Goal: Task Accomplishment & Management: Manage account settings

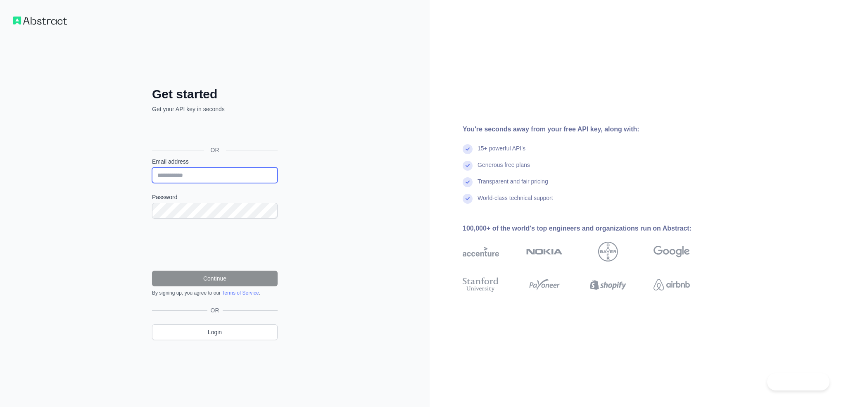
click at [189, 168] on input "Email address" at bounding box center [215, 175] width 126 height 16
type input "**********"
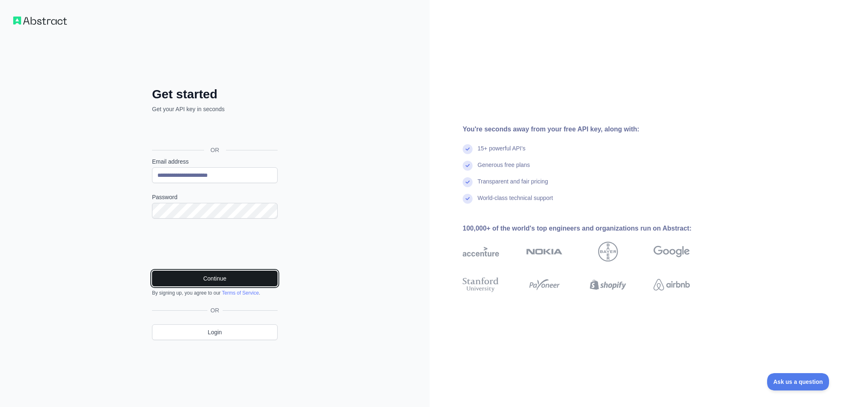
click at [259, 283] on button "Continue" at bounding box center [215, 278] width 126 height 16
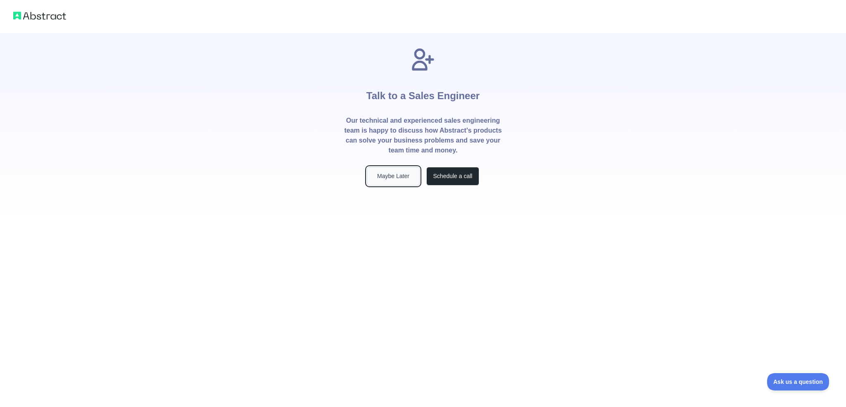
click at [401, 173] on button "Maybe Later" at bounding box center [393, 176] width 53 height 19
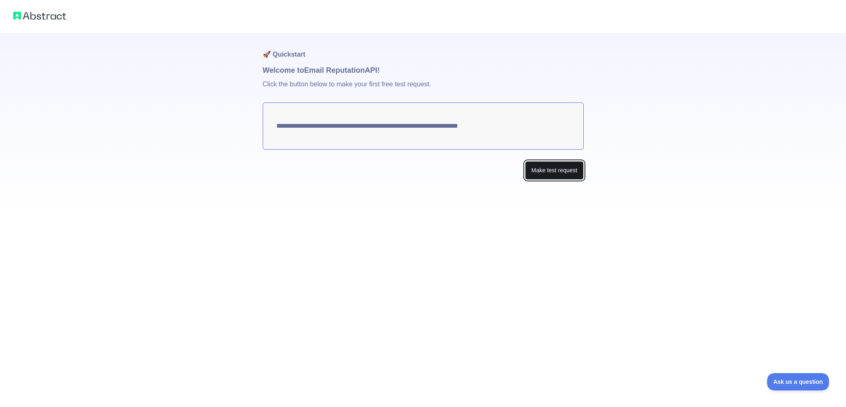
click at [550, 173] on button "Make test request" at bounding box center [554, 170] width 58 height 19
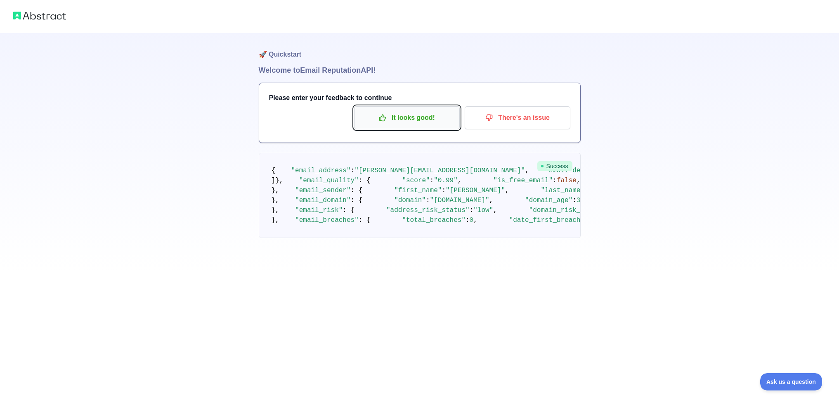
click at [420, 125] on button "It looks good!" at bounding box center [407, 117] width 106 height 23
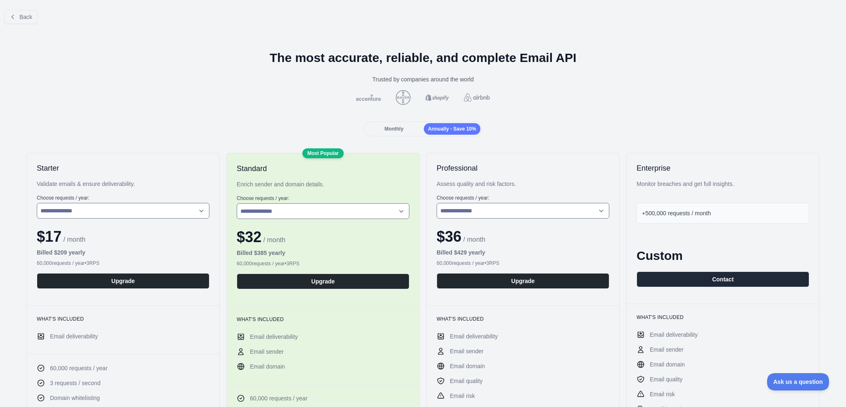
scroll to position [2, 0]
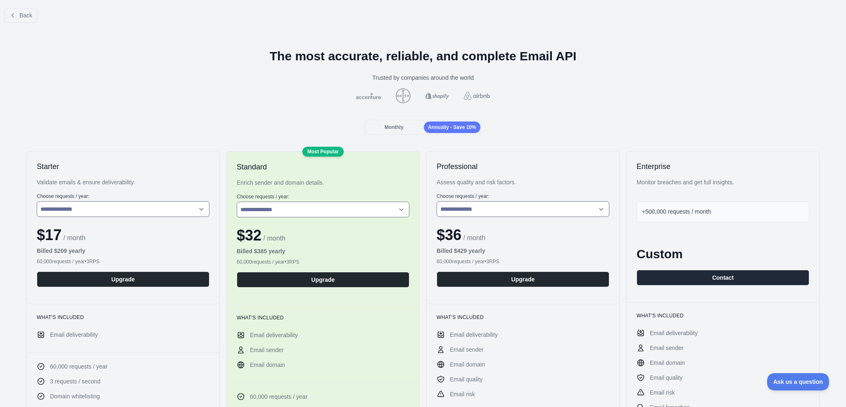
click at [398, 130] on span "Monthly" at bounding box center [393, 127] width 19 height 6
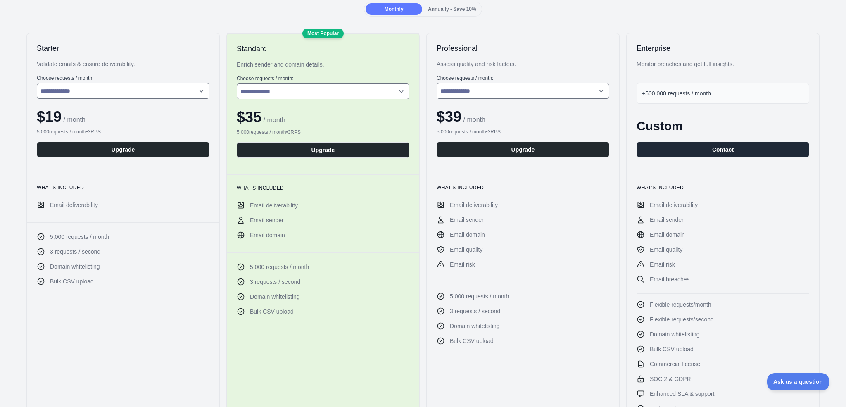
scroll to position [178, 0]
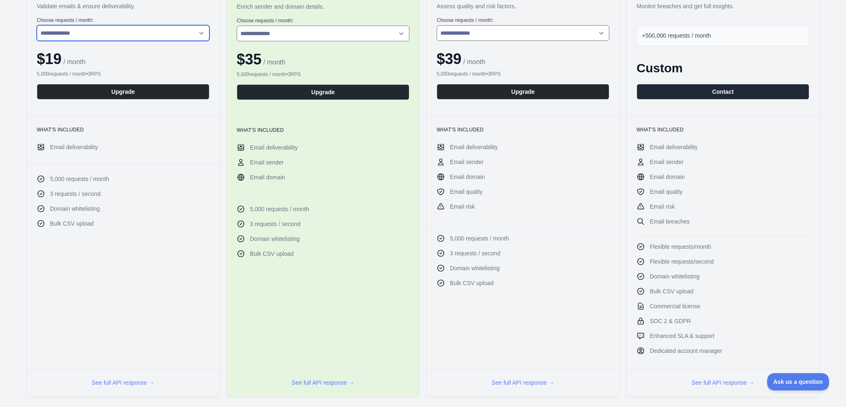
click at [116, 32] on select "**********" at bounding box center [123, 33] width 173 height 16
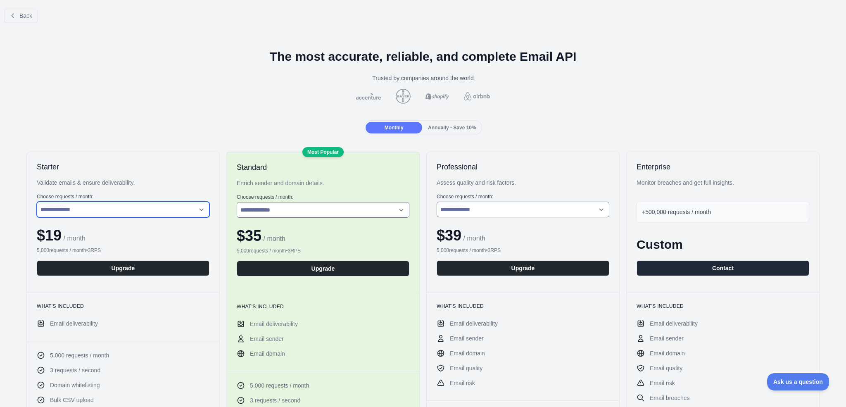
scroll to position [2, 0]
click at [161, 202] on select "**********" at bounding box center [123, 209] width 173 height 16
click at [467, 121] on div "Annually - Save 10%" at bounding box center [452, 127] width 57 height 12
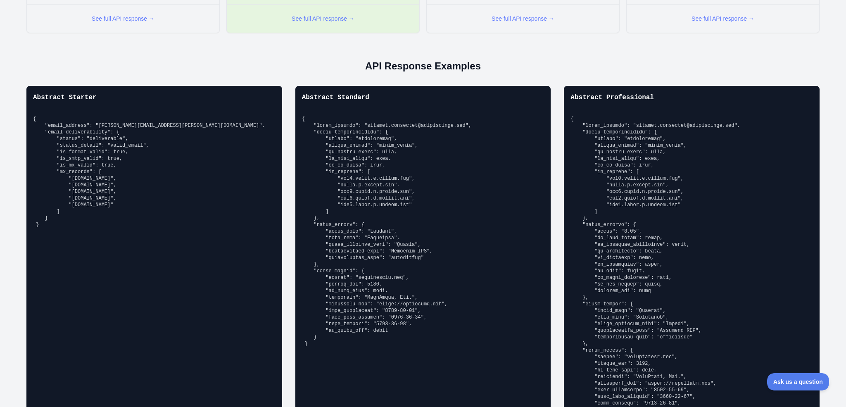
scroll to position [0, 0]
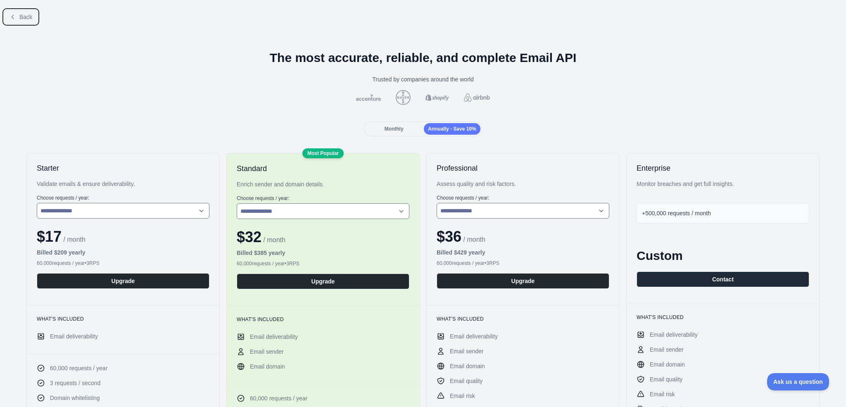
click at [24, 13] on button "Back" at bounding box center [20, 17] width 33 height 14
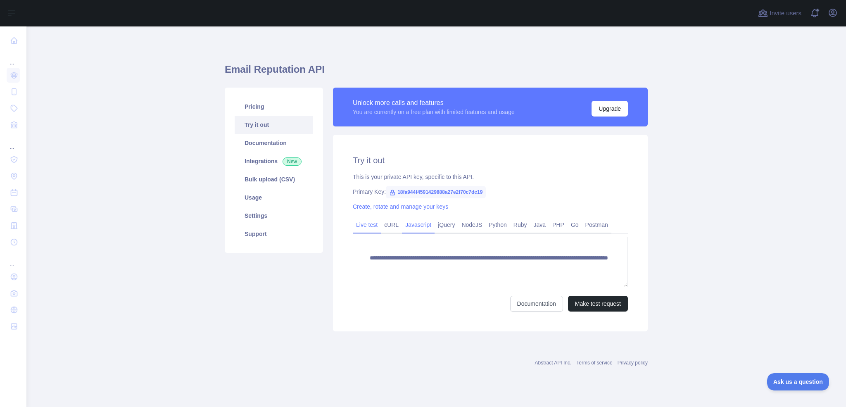
click at [427, 227] on link "Javascript" at bounding box center [418, 224] width 33 height 13
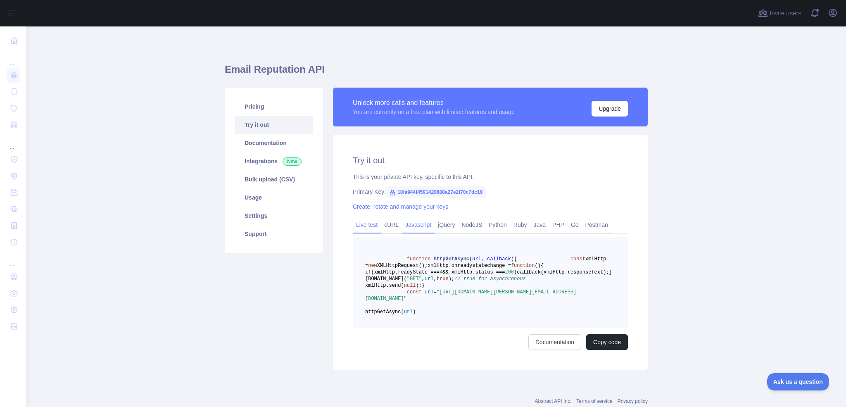
click at [356, 220] on link "Live test" at bounding box center [367, 224] width 28 height 13
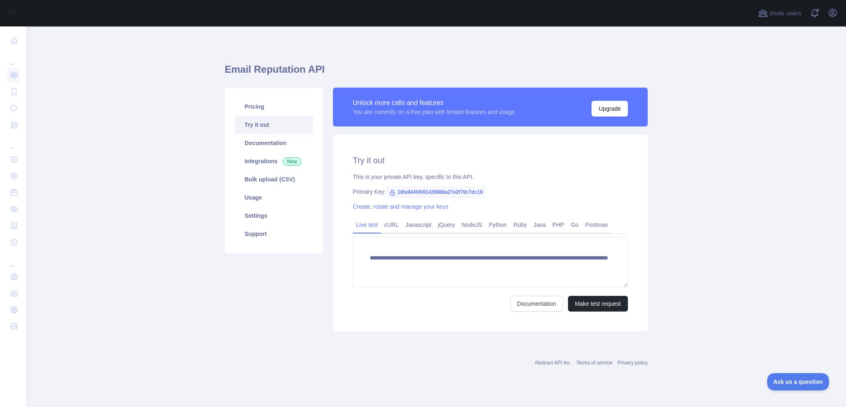
click at [469, 191] on span "18fa944f4591429888a27e2f70c7dc19" at bounding box center [436, 192] width 100 height 12
click at [363, 208] on link "Create, rotate and manage your keys" at bounding box center [400, 206] width 95 height 7
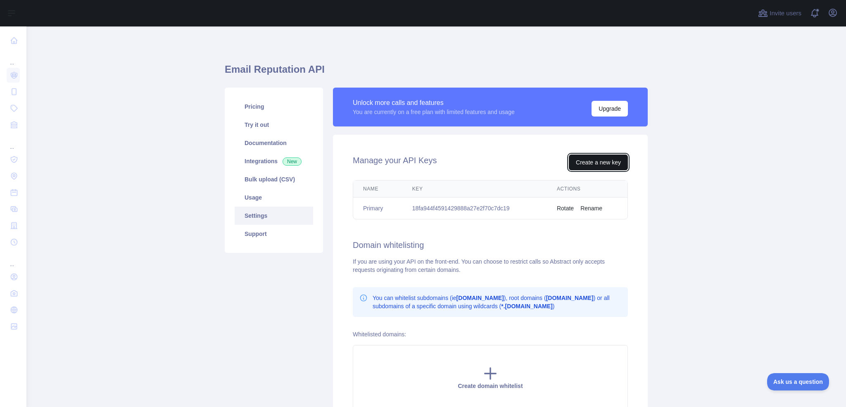
click at [596, 157] on button "Create a new key" at bounding box center [598, 162] width 59 height 16
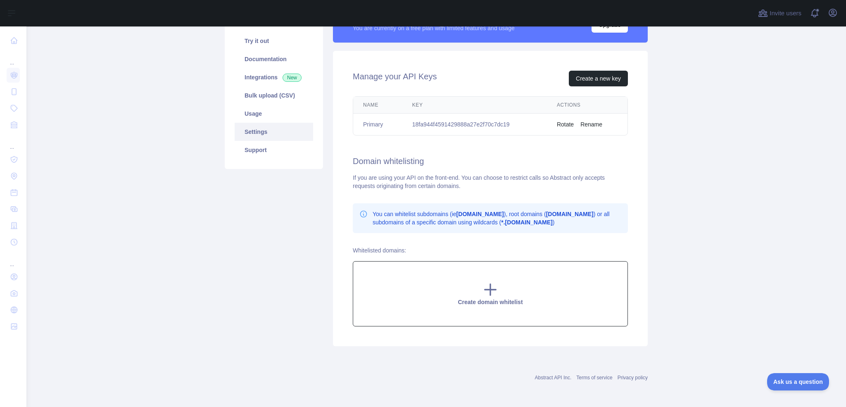
scroll to position [84, 0]
click at [506, 285] on div "Create domain whitelist" at bounding box center [490, 293] width 275 height 65
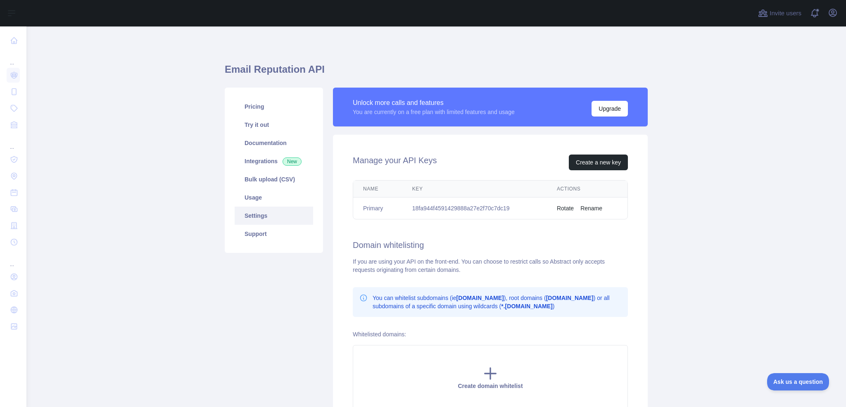
click at [481, 209] on td "18fa944f4591429888a27e2f70c7dc19" at bounding box center [474, 208] width 145 height 22
copy td "18fa944f4591429888a27e2f70c7dc19"
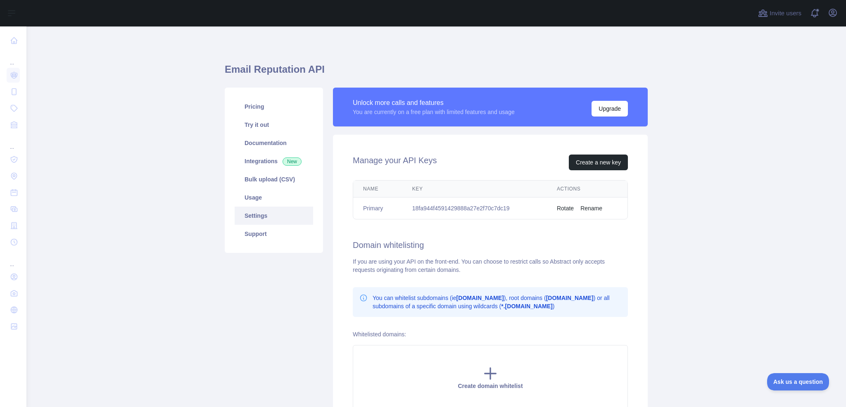
click at [640, 258] on div "Manage your API Keys Create a new key Name Key Actions Primary 18fa944f45914298…" at bounding box center [490, 282] width 315 height 295
click at [268, 214] on link "Settings" at bounding box center [274, 215] width 78 height 18
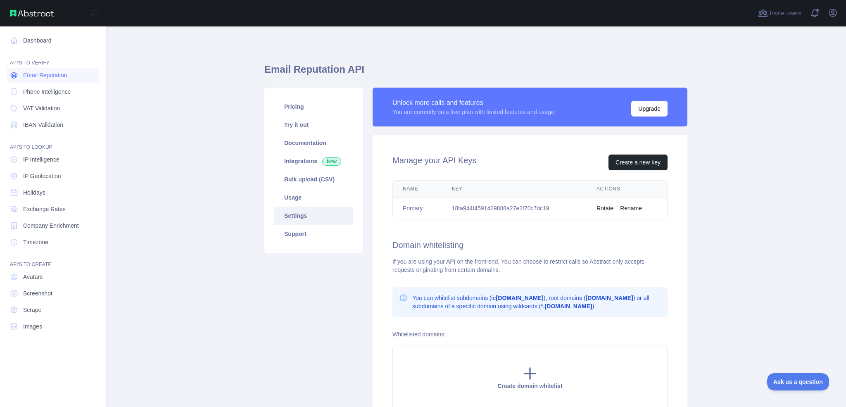
click at [44, 73] on span "Email Reputation" at bounding box center [45, 75] width 44 height 8
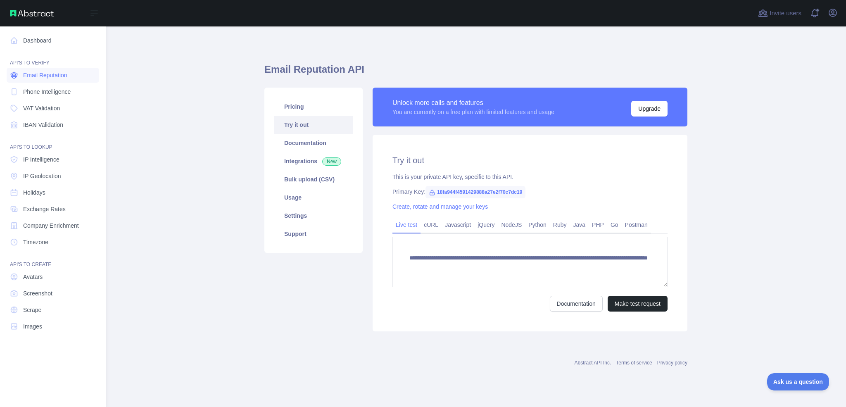
click at [76, 75] on link "Email Reputation" at bounding box center [53, 75] width 92 height 15
click at [76, 90] on link "Phone Intelligence" at bounding box center [53, 91] width 92 height 15
click at [77, 78] on link "Email Reputation" at bounding box center [53, 75] width 92 height 15
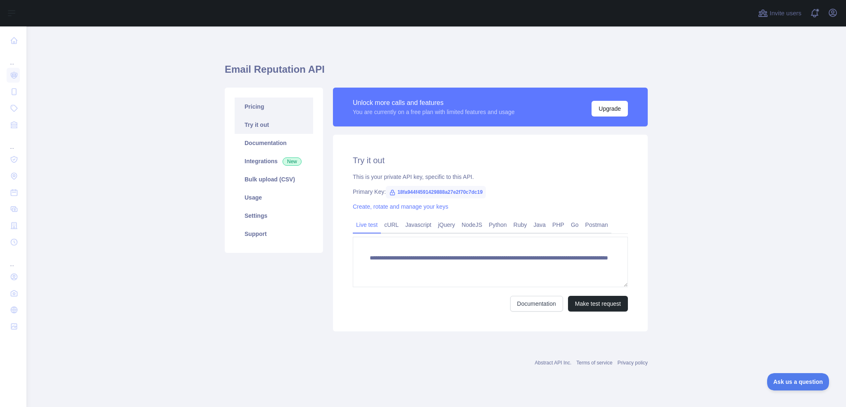
click at [250, 104] on link "Pricing" at bounding box center [274, 106] width 78 height 18
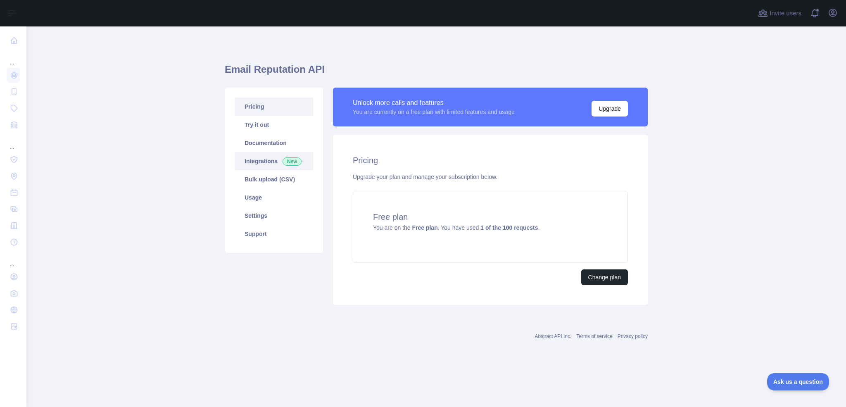
click at [289, 166] on link "Integrations New" at bounding box center [274, 161] width 78 height 18
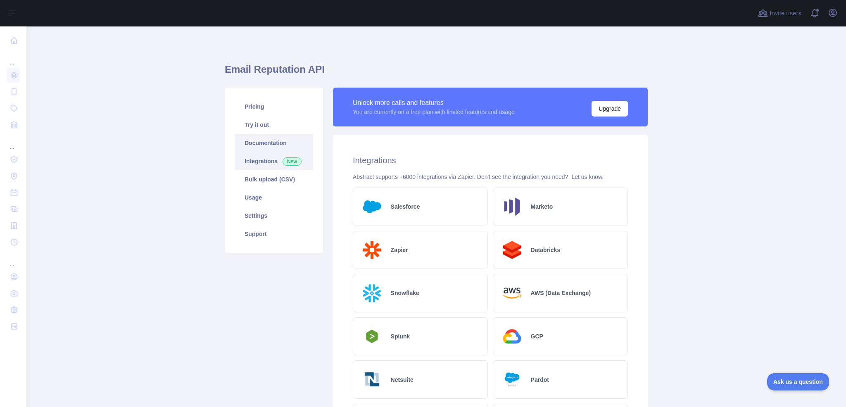
click at [266, 143] on link "Documentation" at bounding box center [274, 143] width 78 height 18
click at [173, 197] on main "Email Reputation API Pricing Try it out Documentation Integrations New Bulk upl…" at bounding box center [435, 216] width 819 height 380
click at [290, 217] on link "Settings" at bounding box center [274, 215] width 78 height 18
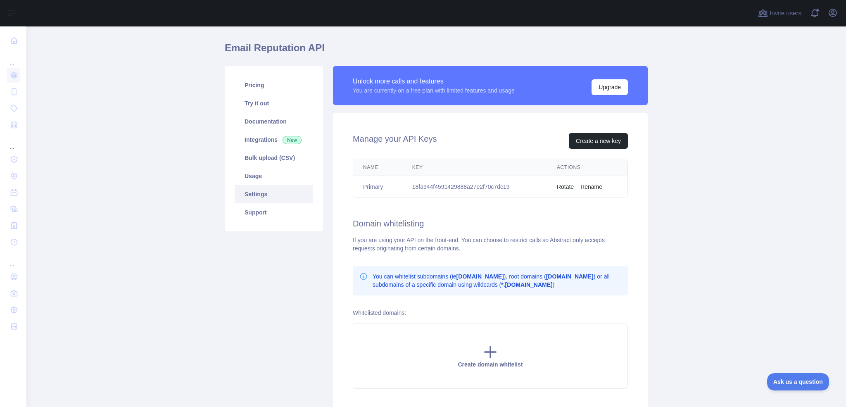
scroll to position [61, 0]
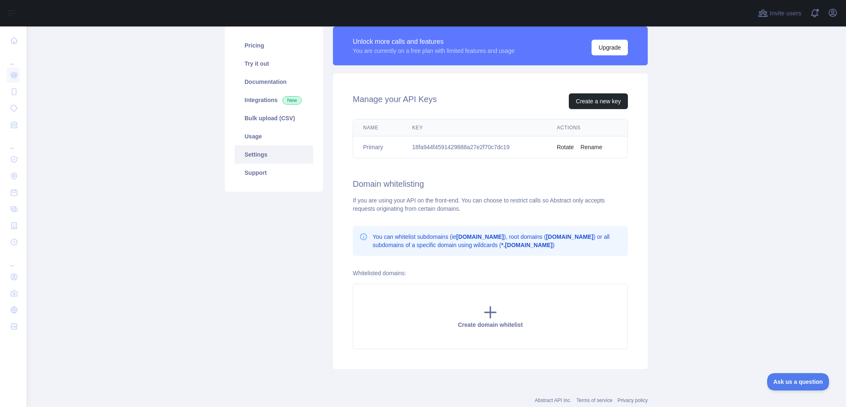
click at [479, 148] on td "18fa944f4591429888a27e2f70c7dc19" at bounding box center [474, 147] width 145 height 22
copy td "18fa944f4591429888a27e2f70c7dc19"
click at [475, 144] on td "18fa944f4591429888a27e2f70c7dc19" at bounding box center [474, 147] width 145 height 22
click at [475, 147] on td "18fa944f4591429888a27e2f70c7dc19" at bounding box center [474, 147] width 145 height 22
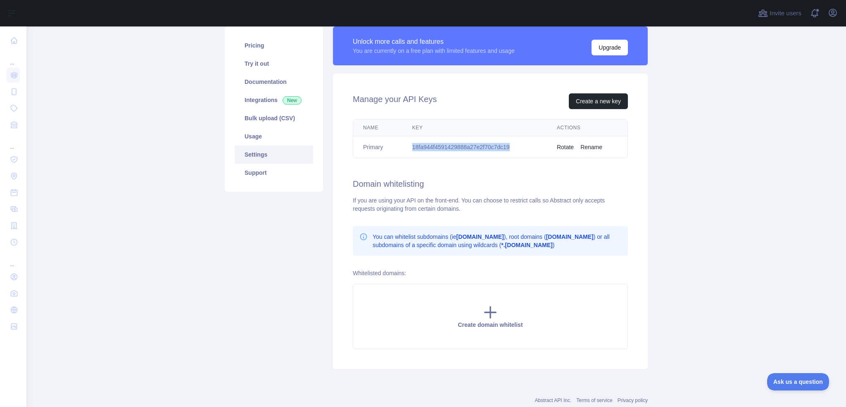
click at [475, 147] on td "18fa944f4591429888a27e2f70c7dc19" at bounding box center [474, 147] width 145 height 22
click at [566, 146] on button "Rotate" at bounding box center [565, 147] width 17 height 8
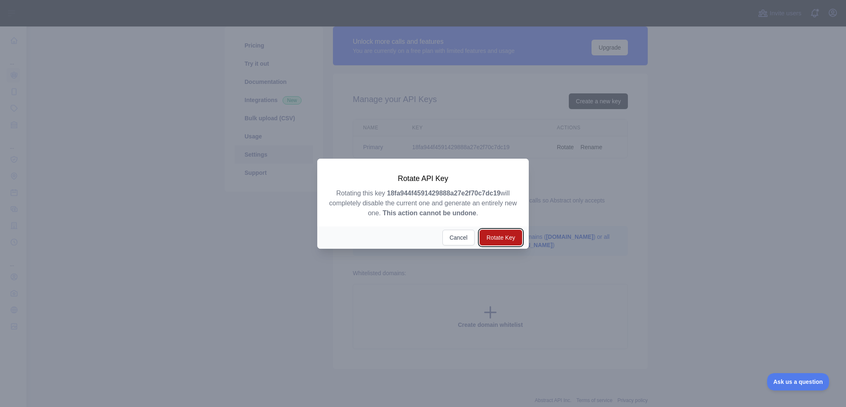
click at [488, 237] on button "Rotate Key" at bounding box center [500, 238] width 43 height 16
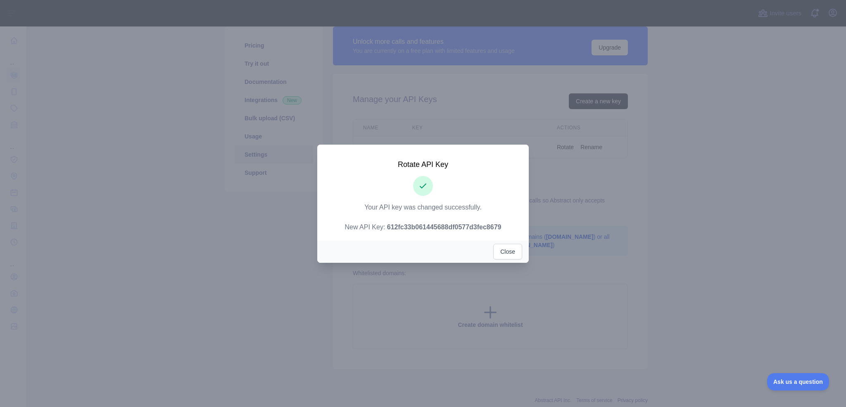
click at [457, 222] on p "Your API key was changed successfully. New API Key: 612fc33b061445688df0577d3fe…" at bounding box center [423, 217] width 192 height 30
copy strong "612fc33b061445688df0577d3fec8679"
click at [514, 251] on button "Close" at bounding box center [507, 252] width 29 height 16
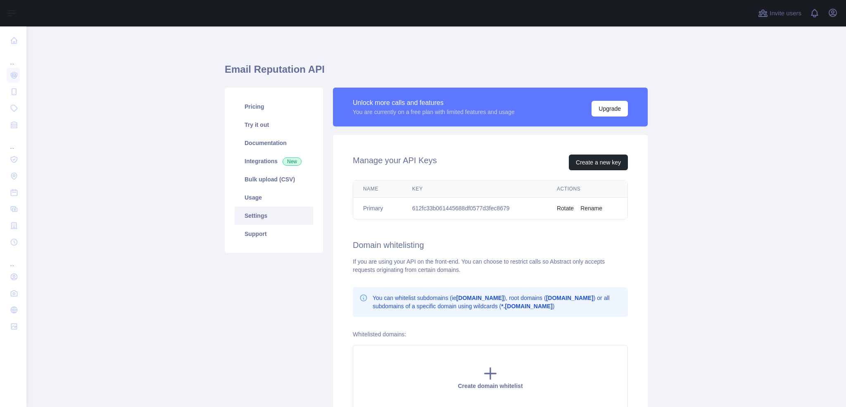
drag, startPoint x: 497, startPoint y: 226, endPoint x: 496, endPoint y: 215, distance: 10.7
click at [497, 226] on div "Manage your API Keys Create a new key Name Key Actions Primary 612fc33b06144568…" at bounding box center [490, 282] width 315 height 295
click at [284, 102] on link "Pricing" at bounding box center [274, 106] width 78 height 18
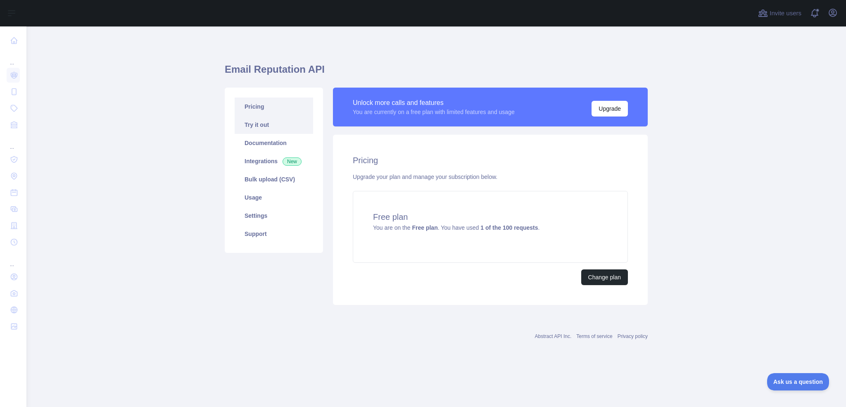
click at [283, 121] on link "Try it out" at bounding box center [274, 125] width 78 height 18
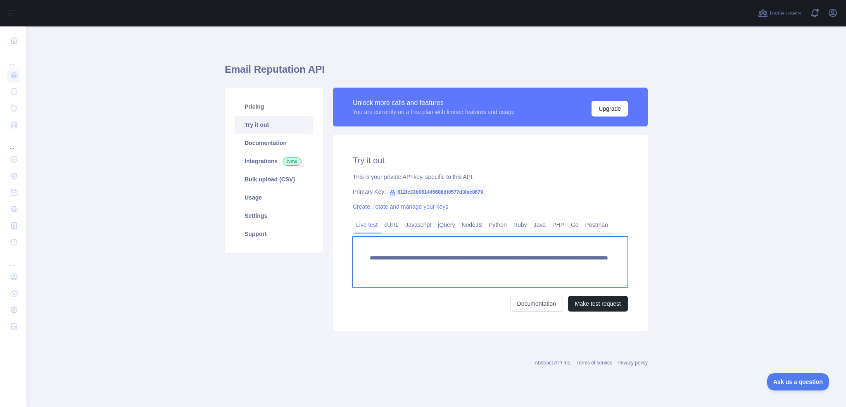
click at [453, 267] on textarea "**********" at bounding box center [490, 262] width 275 height 50
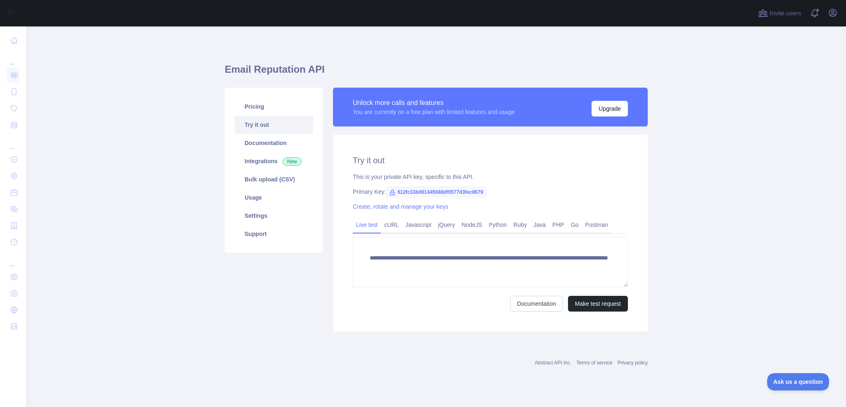
click at [738, 266] on main "**********" at bounding box center [435, 216] width 819 height 380
click at [593, 301] on button "Make test request" at bounding box center [598, 304] width 60 height 16
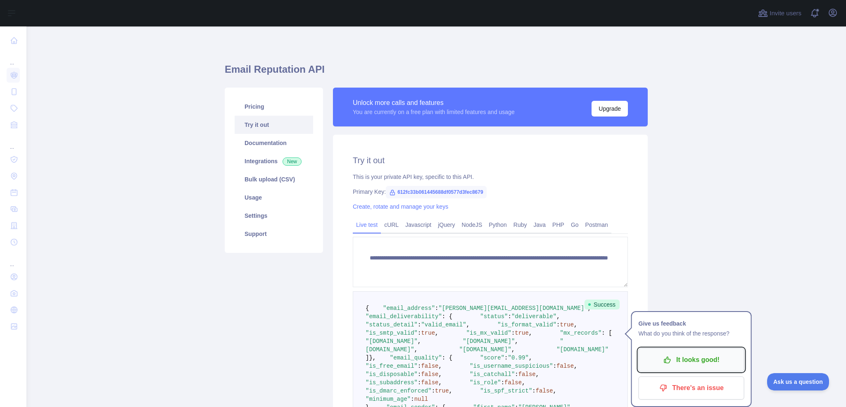
click at [711, 360] on p "It looks good!" at bounding box center [691, 360] width 93 height 14
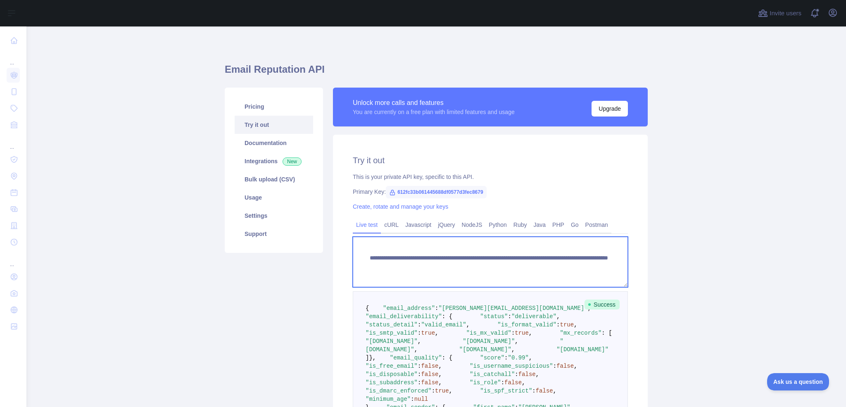
click at [427, 265] on textarea "**********" at bounding box center [490, 262] width 275 height 50
click at [443, 280] on textarea "**********" at bounding box center [490, 262] width 275 height 50
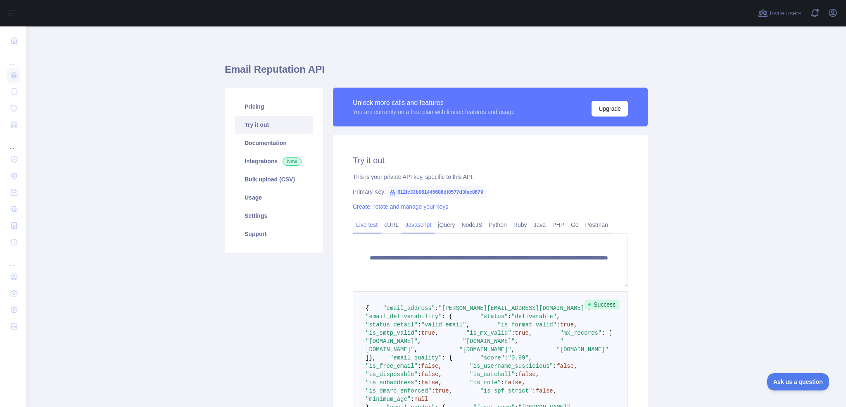
click at [425, 226] on link "Javascript" at bounding box center [418, 224] width 33 height 13
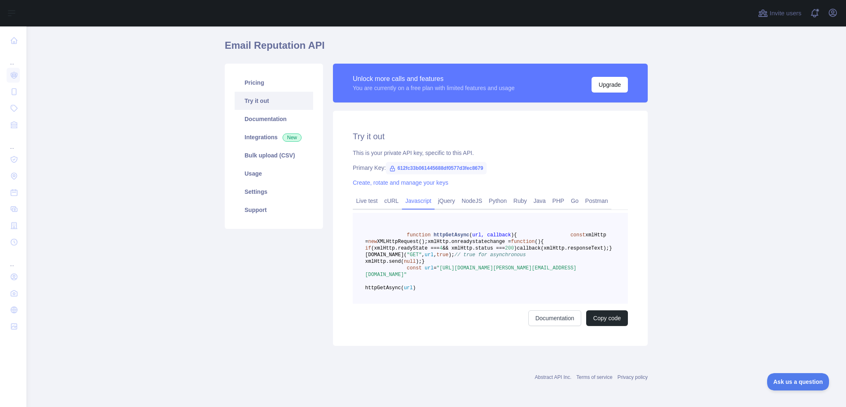
scroll to position [28, 0]
click at [420, 196] on link "Javascript" at bounding box center [418, 200] width 33 height 13
click at [414, 195] on link "Javascript" at bounding box center [418, 200] width 33 height 13
click at [372, 194] on link "Live test" at bounding box center [367, 200] width 28 height 13
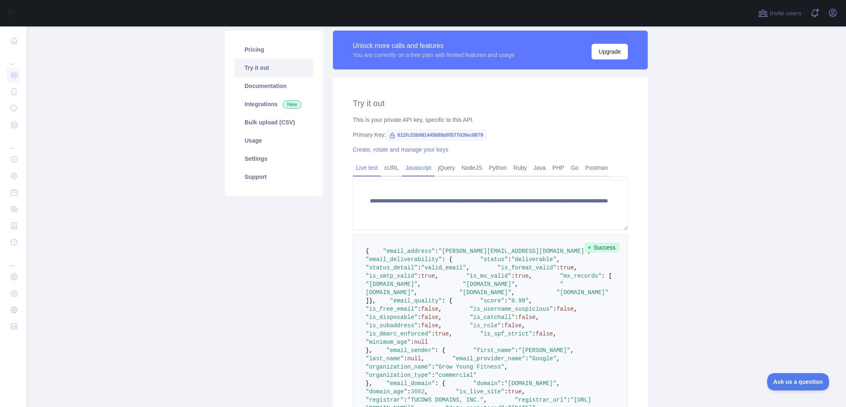
click at [418, 171] on link "Javascript" at bounding box center [418, 167] width 33 height 13
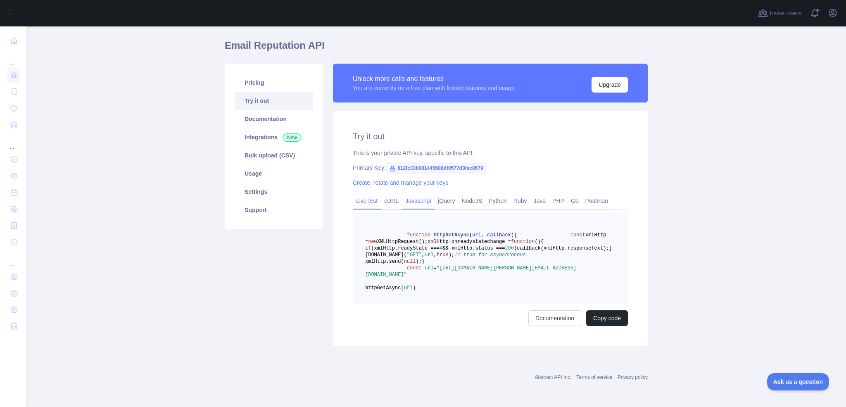
click at [369, 194] on link "Live test" at bounding box center [367, 200] width 28 height 13
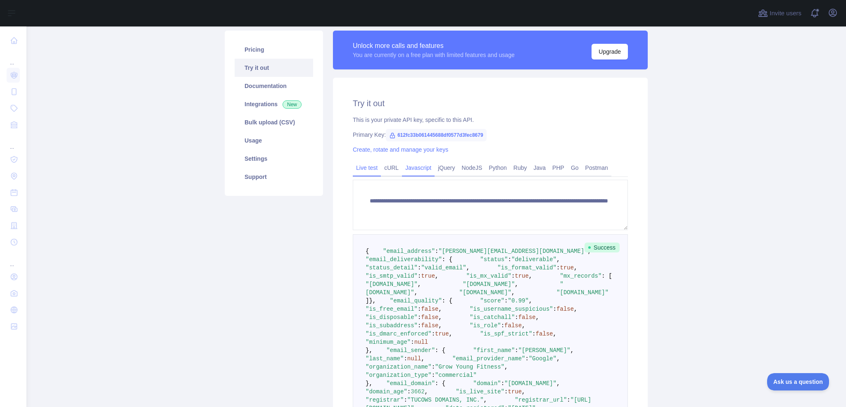
click at [427, 166] on link "Javascript" at bounding box center [418, 167] width 33 height 13
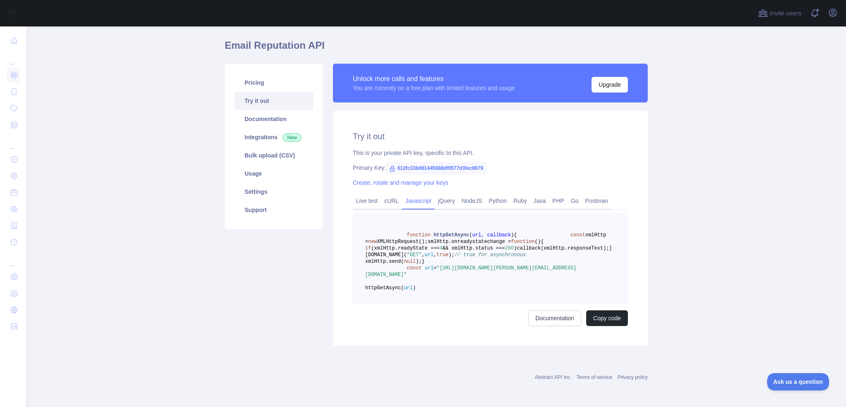
click at [427, 194] on link "Javascript" at bounding box center [418, 200] width 33 height 13
click at [364, 194] on link "Live test" at bounding box center [367, 200] width 28 height 13
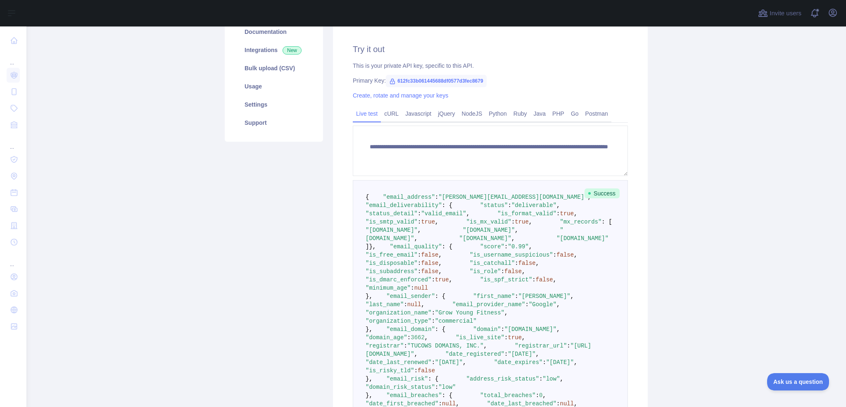
scroll to position [111, 0]
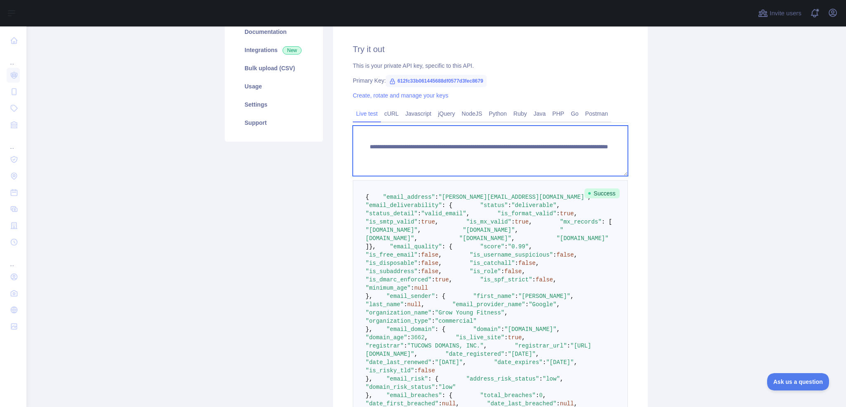
click at [412, 153] on textarea "**********" at bounding box center [490, 151] width 275 height 50
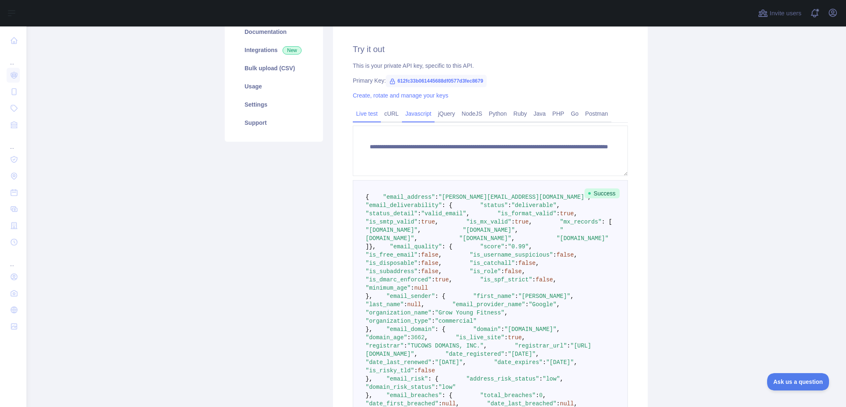
click at [428, 107] on link "Javascript" at bounding box center [418, 113] width 33 height 13
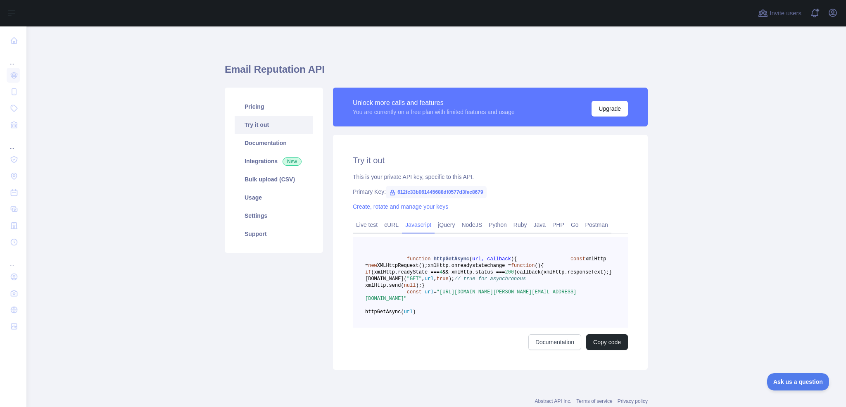
scroll to position [57, 0]
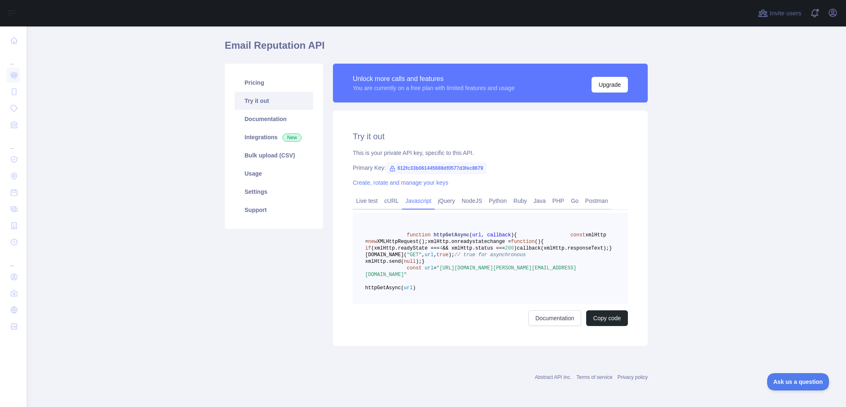
click at [450, 162] on span "612fc33b061445688df0577d3fec8679" at bounding box center [436, 168] width 101 height 12
copy span "612fc33b061445688df0577d3fec8679"
click at [364, 194] on link "Live test" at bounding box center [367, 200] width 28 height 13
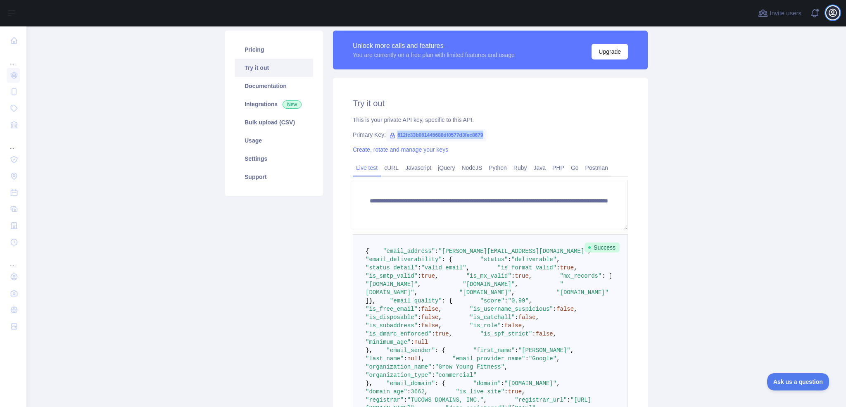
click at [834, 12] on icon "button" at bounding box center [832, 13] width 10 height 10
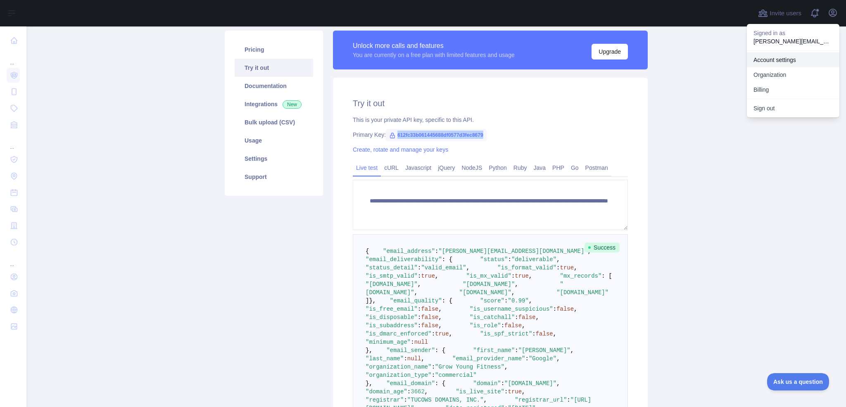
click at [789, 61] on link "Account settings" at bounding box center [793, 59] width 92 height 15
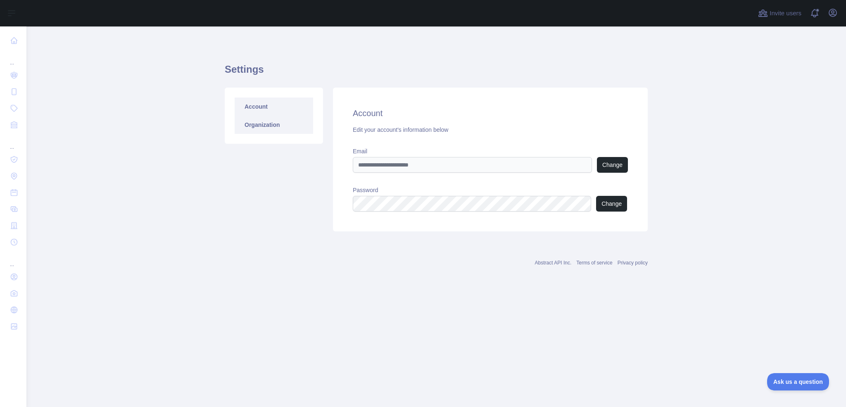
click at [282, 127] on link "Organization" at bounding box center [274, 125] width 78 height 18
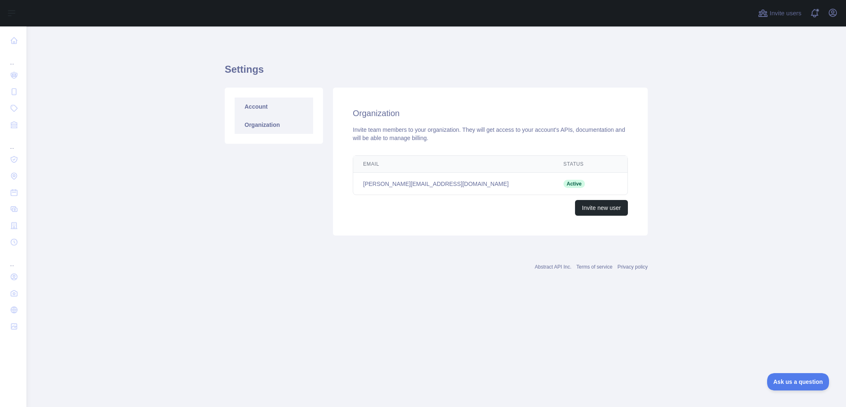
click at [282, 107] on link "Account" at bounding box center [274, 106] width 78 height 18
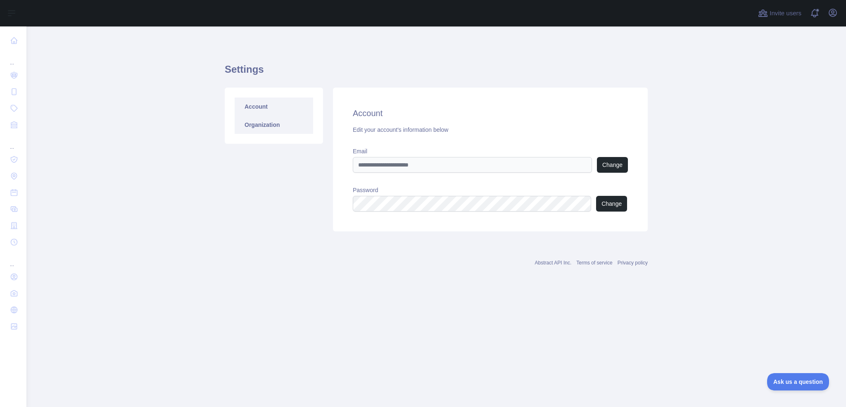
click at [282, 122] on link "Organization" at bounding box center [274, 125] width 78 height 18
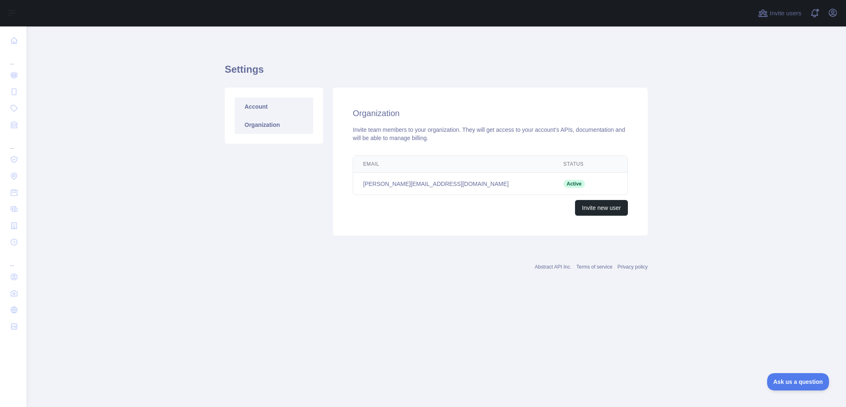
click at [280, 104] on link "Account" at bounding box center [274, 106] width 78 height 18
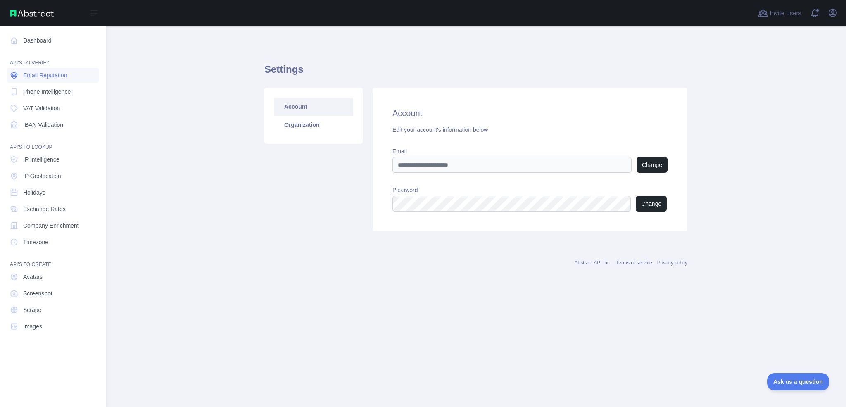
click at [59, 76] on span "Email Reputation" at bounding box center [45, 75] width 44 height 8
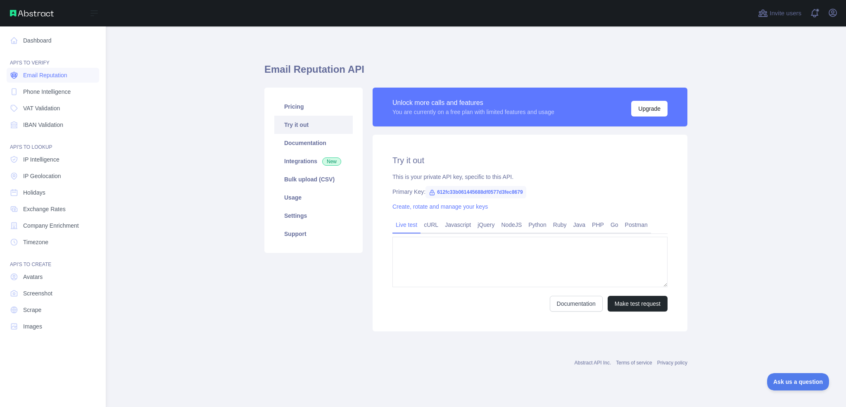
type textarea "**********"
click at [58, 91] on span "Phone Intelligence" at bounding box center [46, 92] width 47 height 8
click at [60, 71] on link "Email Reputation" at bounding box center [53, 75] width 92 height 15
click at [60, 99] on link "Phone Intelligence" at bounding box center [53, 91] width 92 height 15
click at [61, 78] on span "Email Reputation" at bounding box center [45, 75] width 44 height 8
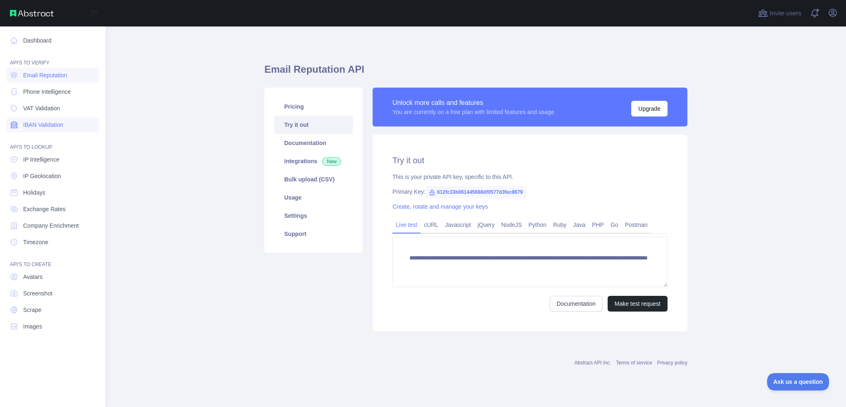
click at [61, 122] on span "IBAN Validation" at bounding box center [43, 125] width 40 height 8
click at [62, 105] on link "VAT Validation" at bounding box center [53, 108] width 92 height 15
click at [61, 81] on link "Email Reputation" at bounding box center [53, 75] width 92 height 15
click at [65, 84] on link "Phone Intelligence" at bounding box center [53, 91] width 92 height 15
click at [67, 66] on nav "Dashboard API'S TO VERIFY Email Reputation Phone Intelligence VAT Validation IB…" at bounding box center [53, 209] width 92 height 367
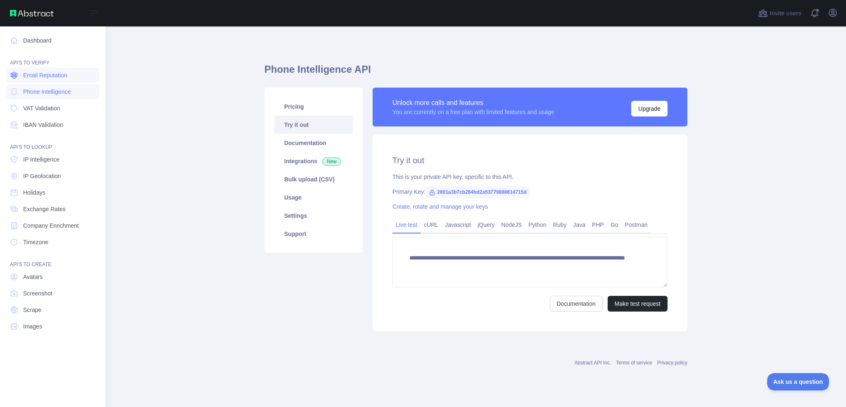
click at [66, 69] on link "Email Reputation" at bounding box center [53, 75] width 92 height 15
click at [37, 44] on link "Dashboard" at bounding box center [53, 40] width 92 height 15
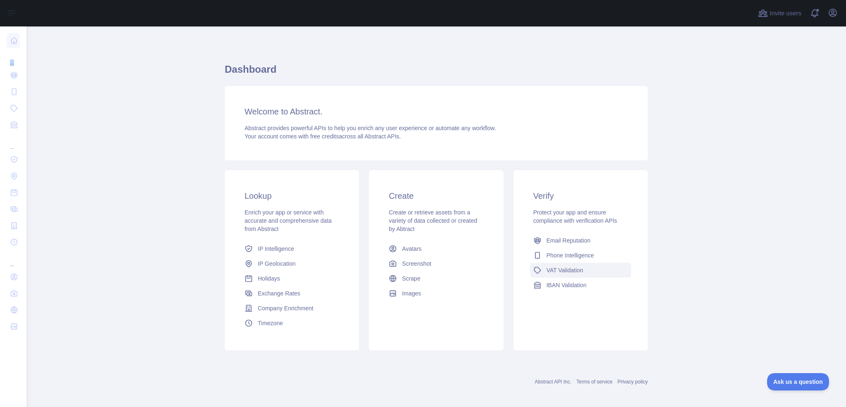
click at [576, 268] on span "VAT Validation" at bounding box center [564, 270] width 37 height 8
click at [564, 245] on link "Email Reputation" at bounding box center [580, 240] width 101 height 15
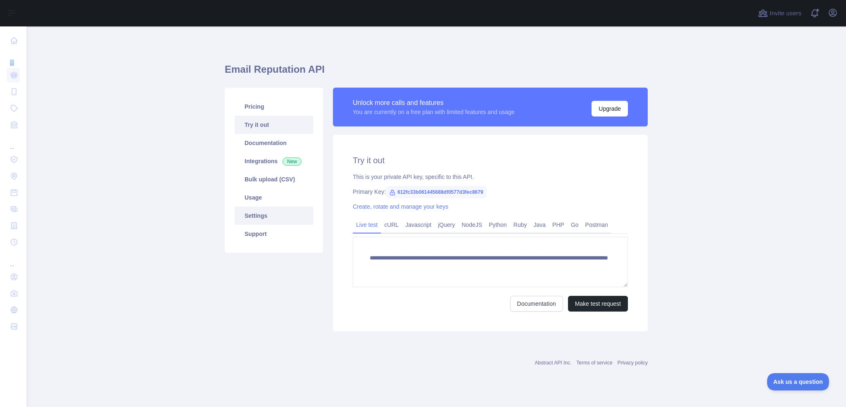
click at [262, 217] on link "Settings" at bounding box center [274, 215] width 78 height 18
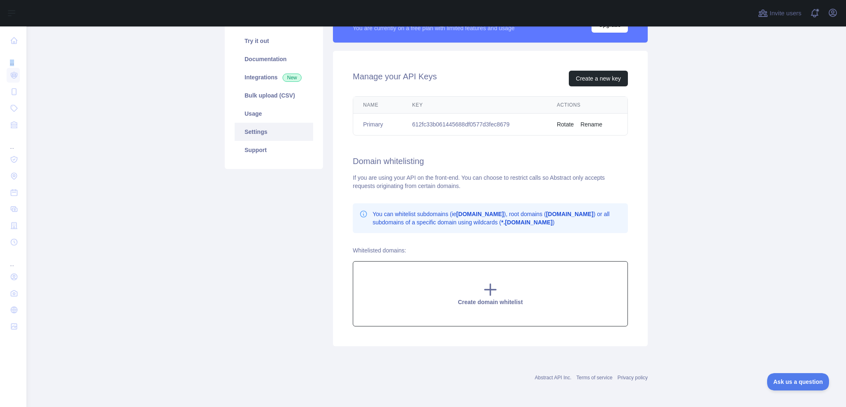
scroll to position [84, 0]
click at [492, 275] on div "Create domain whitelist" at bounding box center [490, 293] width 275 height 65
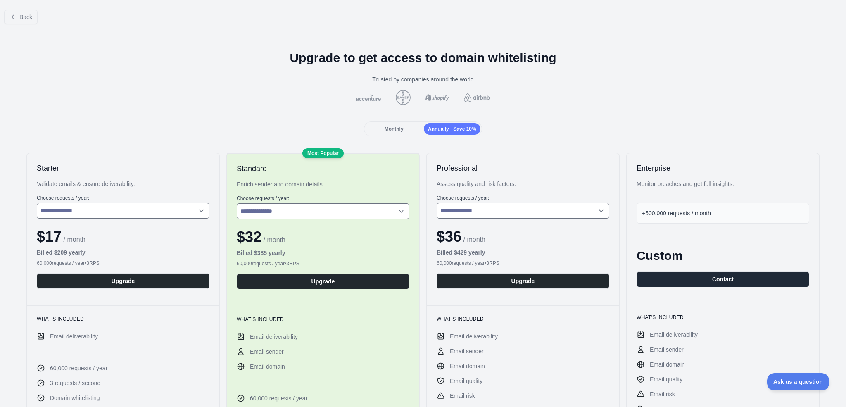
click at [397, 125] on div "Monthly" at bounding box center [393, 129] width 57 height 12
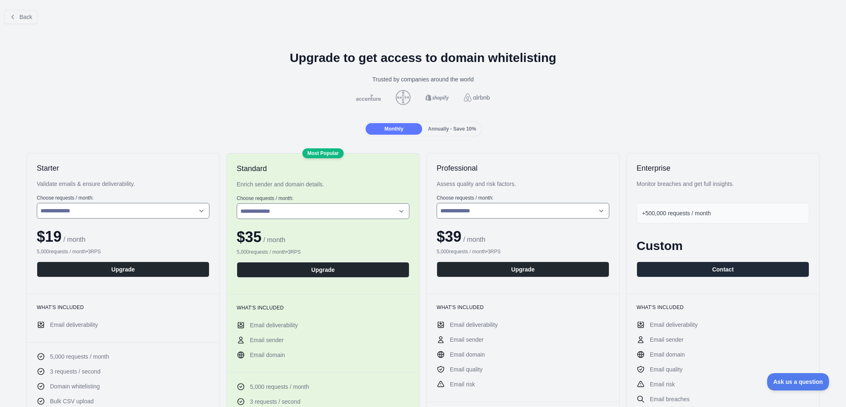
click at [136, 232] on div "$ 19 / month" at bounding box center [123, 236] width 173 height 17
click at [27, 7] on div "Back" at bounding box center [423, 16] width 846 height 27
click at [26, 14] on span "Back" at bounding box center [25, 17] width 13 height 7
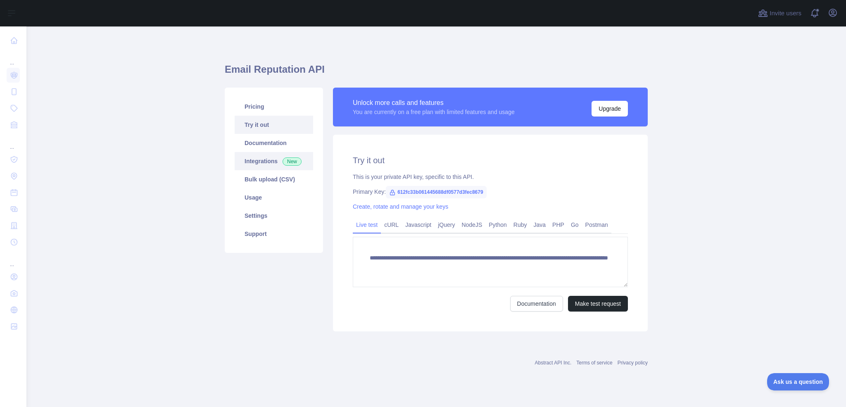
click at [263, 159] on link "Integrations New" at bounding box center [274, 161] width 78 height 18
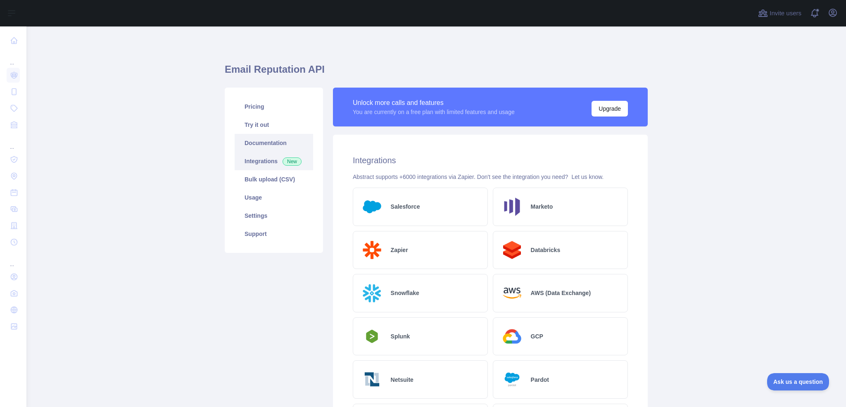
click at [273, 147] on link "Documentation" at bounding box center [274, 143] width 78 height 18
click at [258, 210] on link "Settings" at bounding box center [274, 215] width 78 height 18
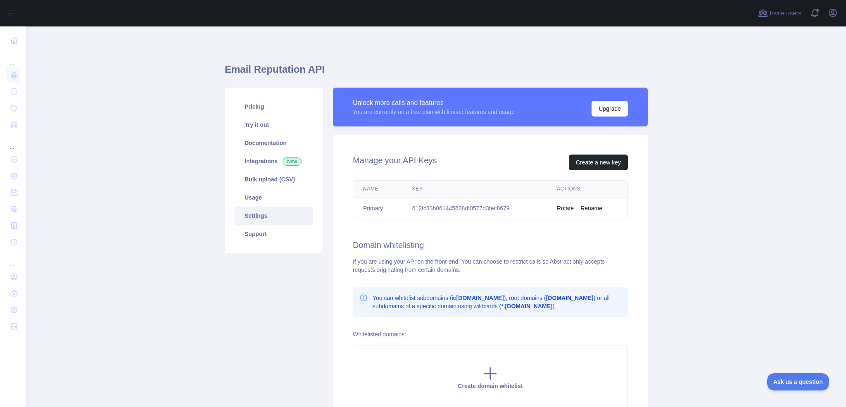
click at [441, 206] on td "612fc33b061445688df0577d3fec8679" at bounding box center [474, 208] width 145 height 22
copy td "612fc33b061445688df0577d3fec8679"
click at [600, 101] on button "Upgrade" at bounding box center [609, 109] width 36 height 16
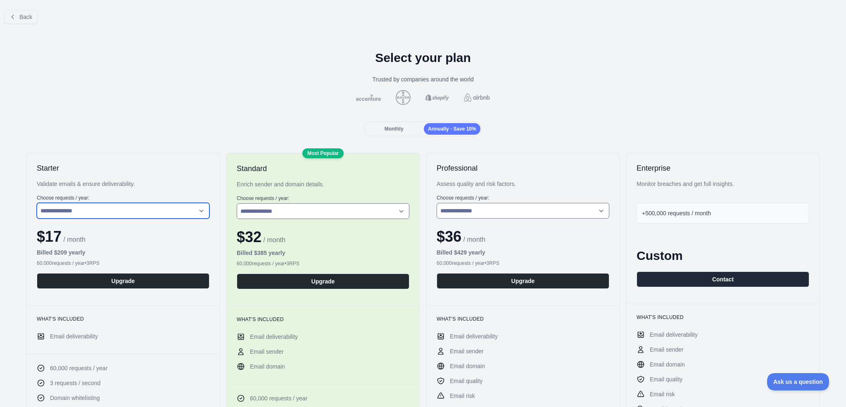
click at [157, 210] on select "**********" at bounding box center [123, 211] width 173 height 16
click at [385, 130] on span "Monthly" at bounding box center [393, 129] width 19 height 6
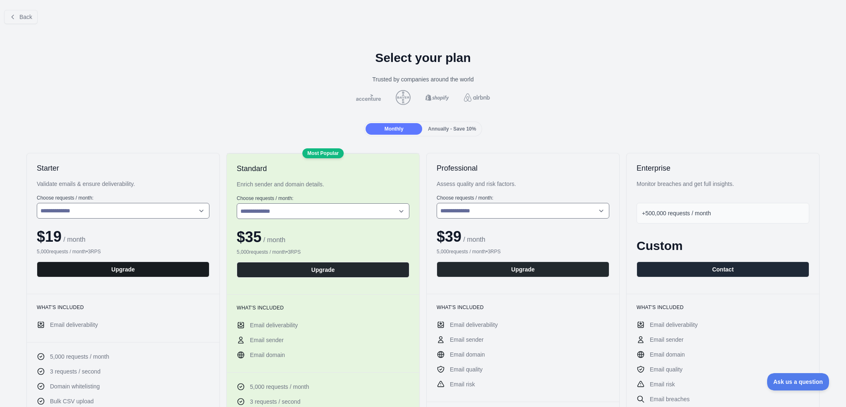
click at [156, 262] on button "Upgrade" at bounding box center [123, 269] width 173 height 16
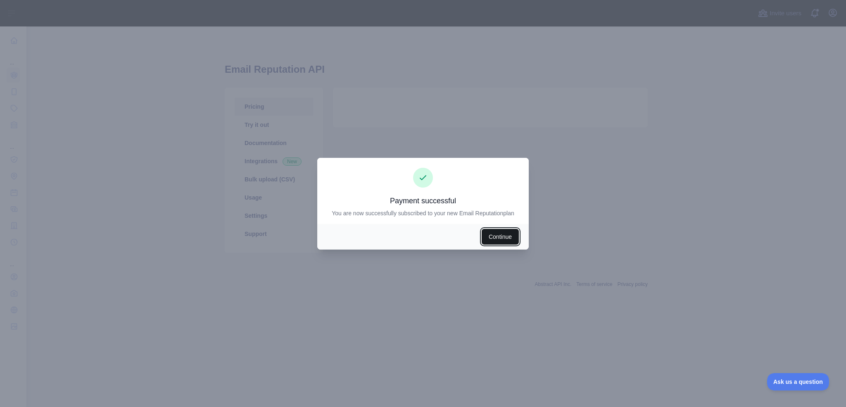
click at [502, 236] on button "Continue" at bounding box center [499, 237] width 37 height 16
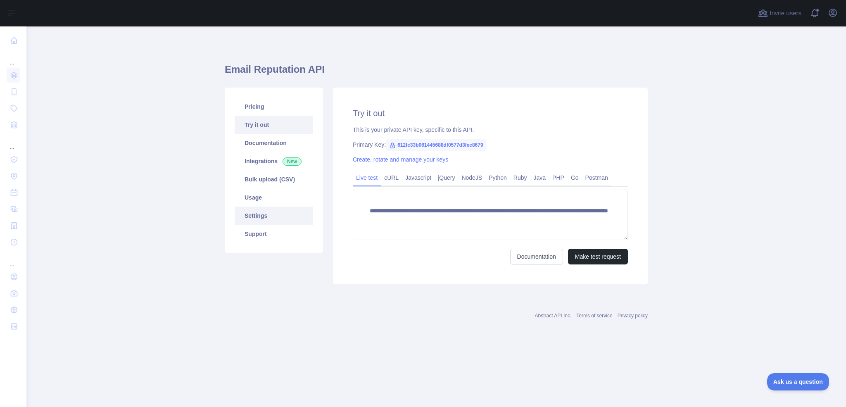
click at [270, 216] on link "Settings" at bounding box center [274, 215] width 78 height 18
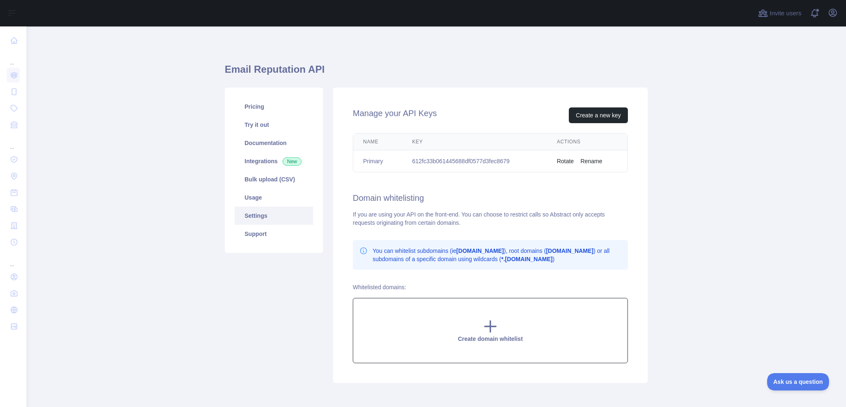
click at [500, 330] on div "Create domain whitelist" at bounding box center [490, 330] width 275 height 65
click at [443, 304] on input "text" at bounding box center [486, 306] width 234 height 17
click at [410, 300] on input "text" at bounding box center [486, 306] width 234 height 17
click at [410, 301] on input "text" at bounding box center [486, 306] width 234 height 17
paste input "**********"
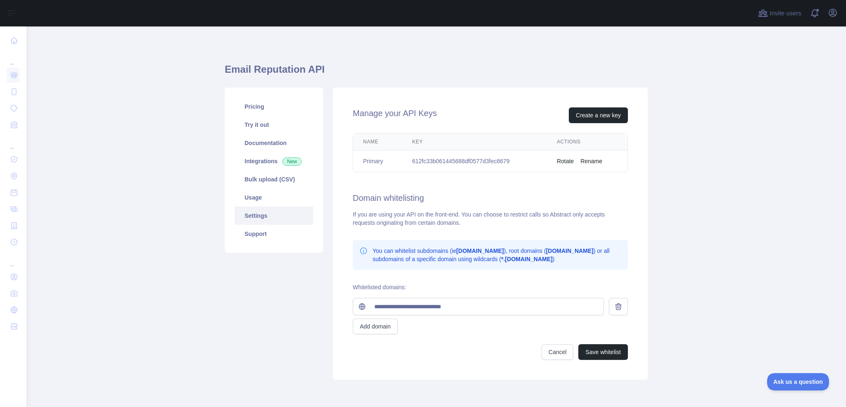
click at [465, 330] on div "Add domain" at bounding box center [490, 326] width 275 height 16
drag, startPoint x: 390, startPoint y: 308, endPoint x: 356, endPoint y: 308, distance: 34.7
click at [356, 308] on div "**********" at bounding box center [478, 306] width 251 height 17
type input "**********"
click at [373, 320] on button "Add domain" at bounding box center [375, 326] width 45 height 16
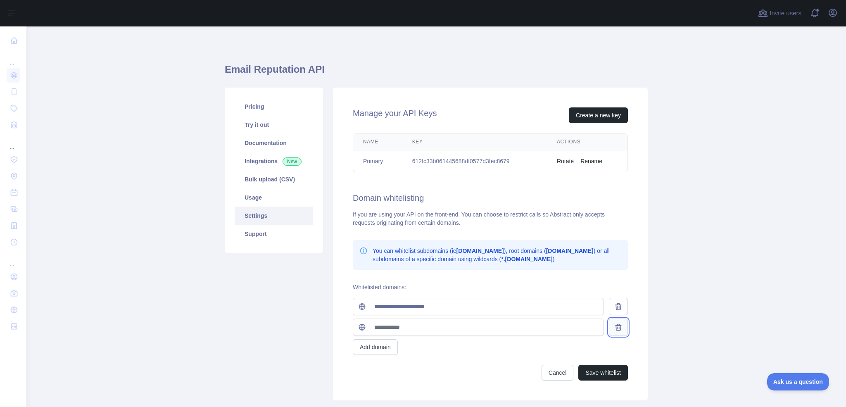
click at [621, 328] on button at bounding box center [618, 326] width 19 height 17
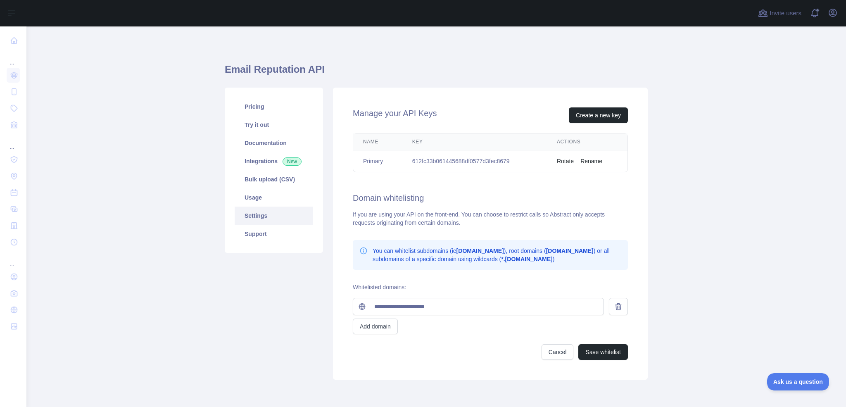
click at [609, 363] on div "**********" at bounding box center [490, 234] width 315 height 292
click at [612, 354] on button "Save whitelist" at bounding box center [603, 352] width 50 height 16
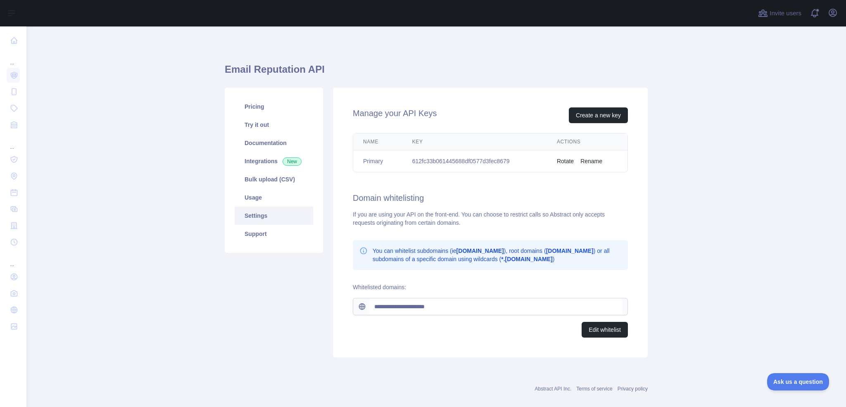
click at [455, 296] on div "**********" at bounding box center [490, 310] width 275 height 55
click at [604, 333] on button "Edit whitelist" at bounding box center [604, 330] width 46 height 16
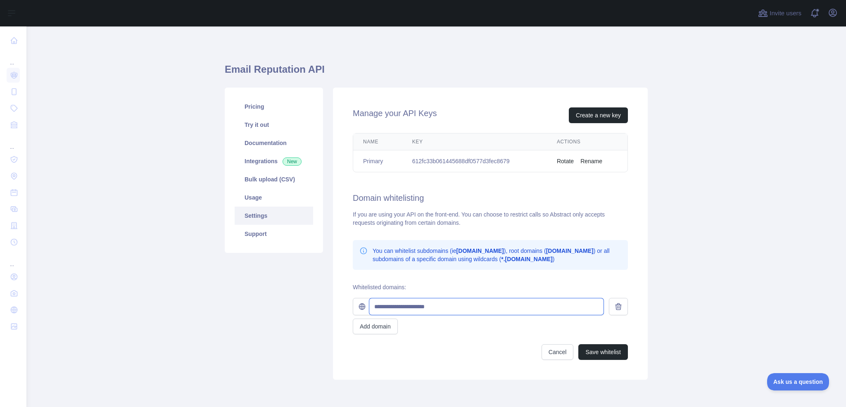
click at [556, 308] on input "**********" at bounding box center [486, 306] width 234 height 17
paste input "**********"
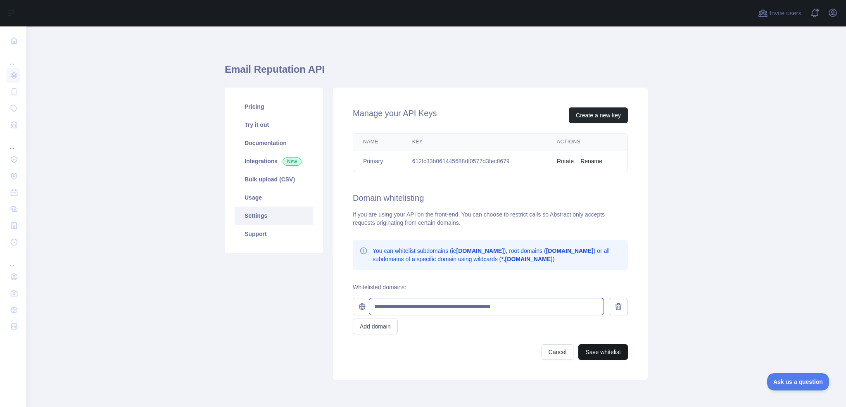
type input "**********"
click at [602, 351] on button "Save whitelist" at bounding box center [603, 352] width 50 height 16
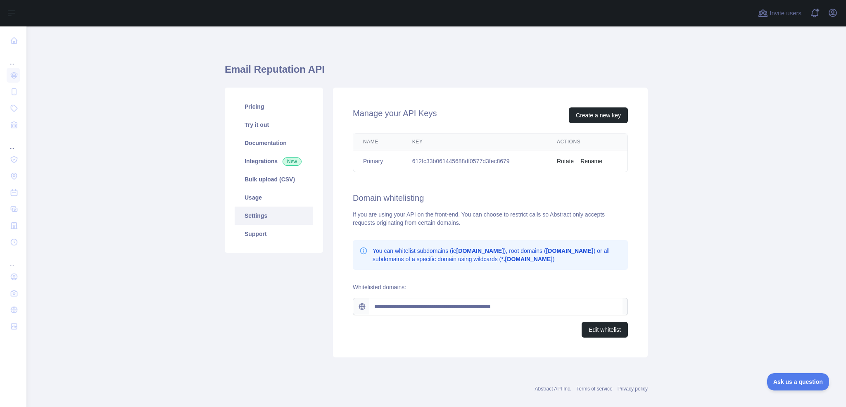
click at [477, 358] on div "**********" at bounding box center [436, 223] width 433 height 280
click at [353, 310] on div "**********" at bounding box center [490, 306] width 275 height 17
click at [583, 329] on button "Edit whitelist" at bounding box center [604, 330] width 46 height 16
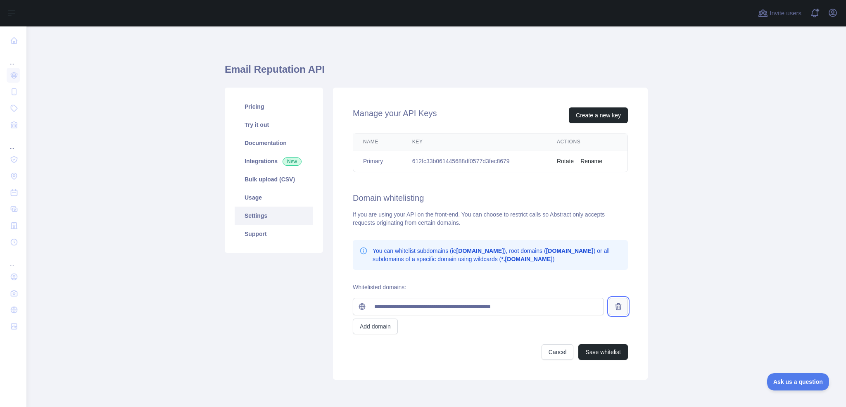
click at [614, 306] on icon at bounding box center [618, 306] width 8 height 8
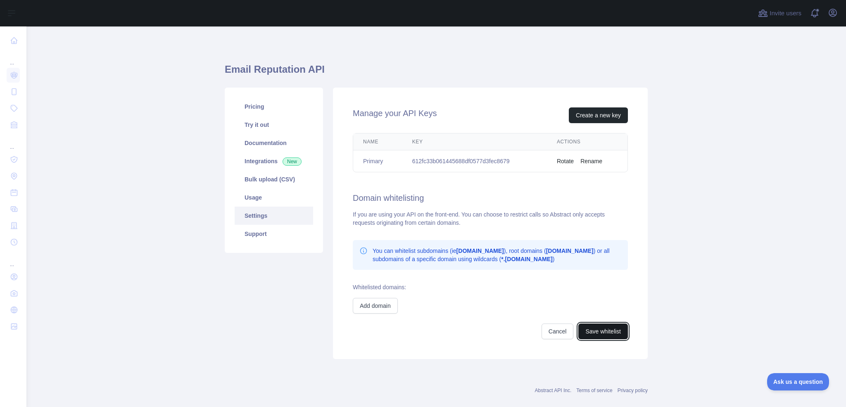
click at [616, 337] on button "Save whitelist" at bounding box center [603, 331] width 50 height 16
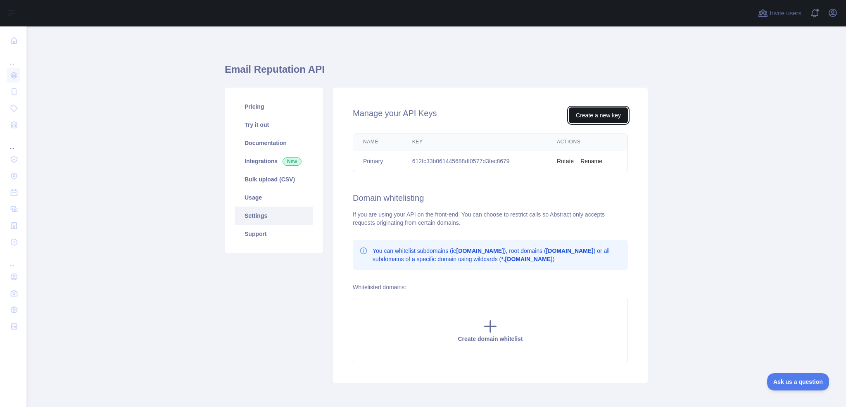
click at [601, 115] on button "Create a new key" at bounding box center [598, 115] width 59 height 16
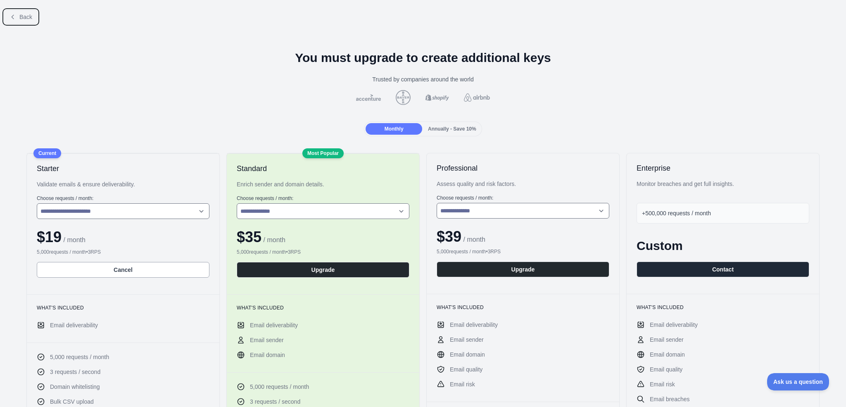
drag, startPoint x: 18, startPoint y: 18, endPoint x: 183, endPoint y: 73, distance: 173.4
click at [22, 11] on button "Back" at bounding box center [20, 17] width 33 height 14
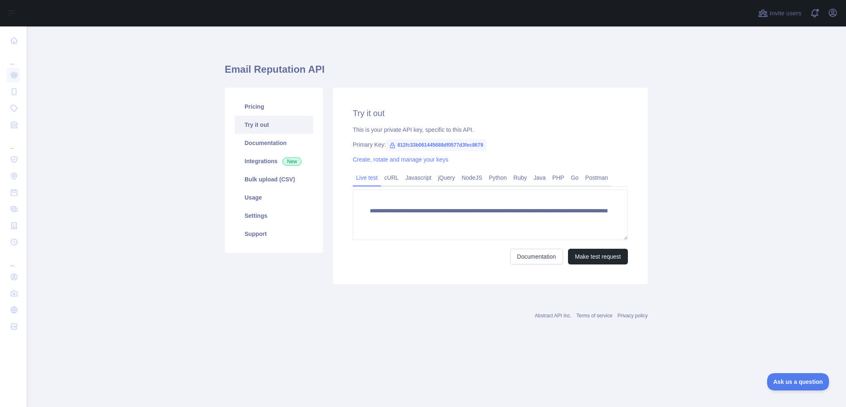
click at [443, 142] on span "612fc33b061445688df0577d3fec8679" at bounding box center [436, 145] width 101 height 12
click at [442, 146] on span "612fc33b061445688df0577d3fec8679" at bounding box center [436, 145] width 101 height 12
click at [466, 141] on span "612fc33b061445688df0577d3fec8679" at bounding box center [436, 145] width 101 height 12
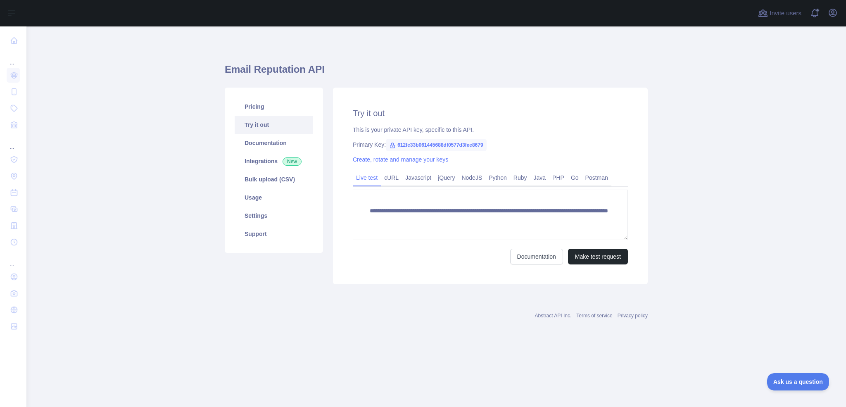
click at [465, 143] on span "612fc33b061445688df0577d3fec8679" at bounding box center [436, 145] width 101 height 12
copy span "612fc33b061445688df0577d3fec8679"
click at [265, 218] on link "Settings" at bounding box center [274, 215] width 78 height 18
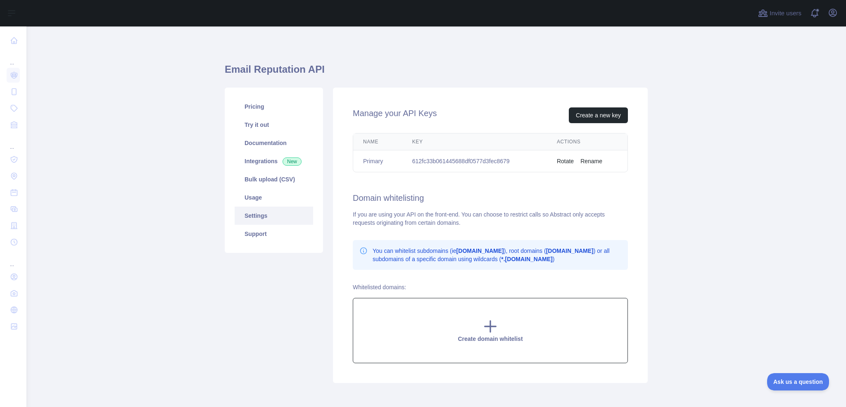
click at [493, 341] on span "Create domain whitelist" at bounding box center [489, 338] width 65 height 7
click at [428, 306] on input "text" at bounding box center [486, 306] width 234 height 17
type input "*"
paste input "**********"
type input "**********"
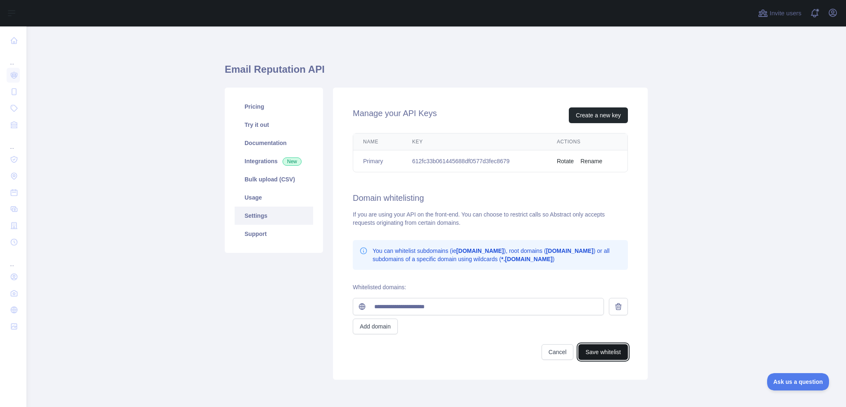
click at [614, 348] on button "Save whitelist" at bounding box center [603, 352] width 50 height 16
